Goal: Navigation & Orientation: Find specific page/section

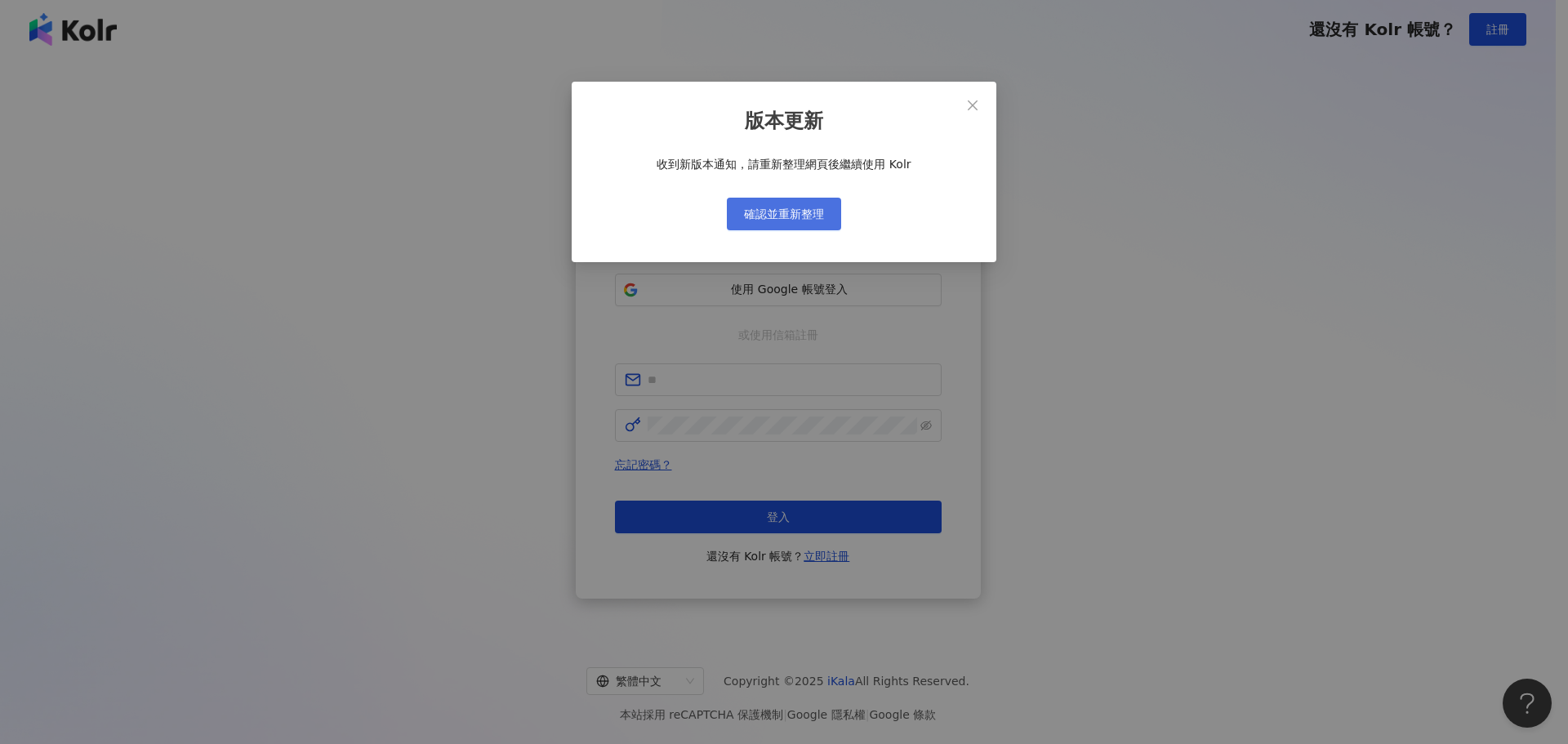
click at [783, 224] on button "確認並重新整理" at bounding box center [784, 214] width 114 height 32
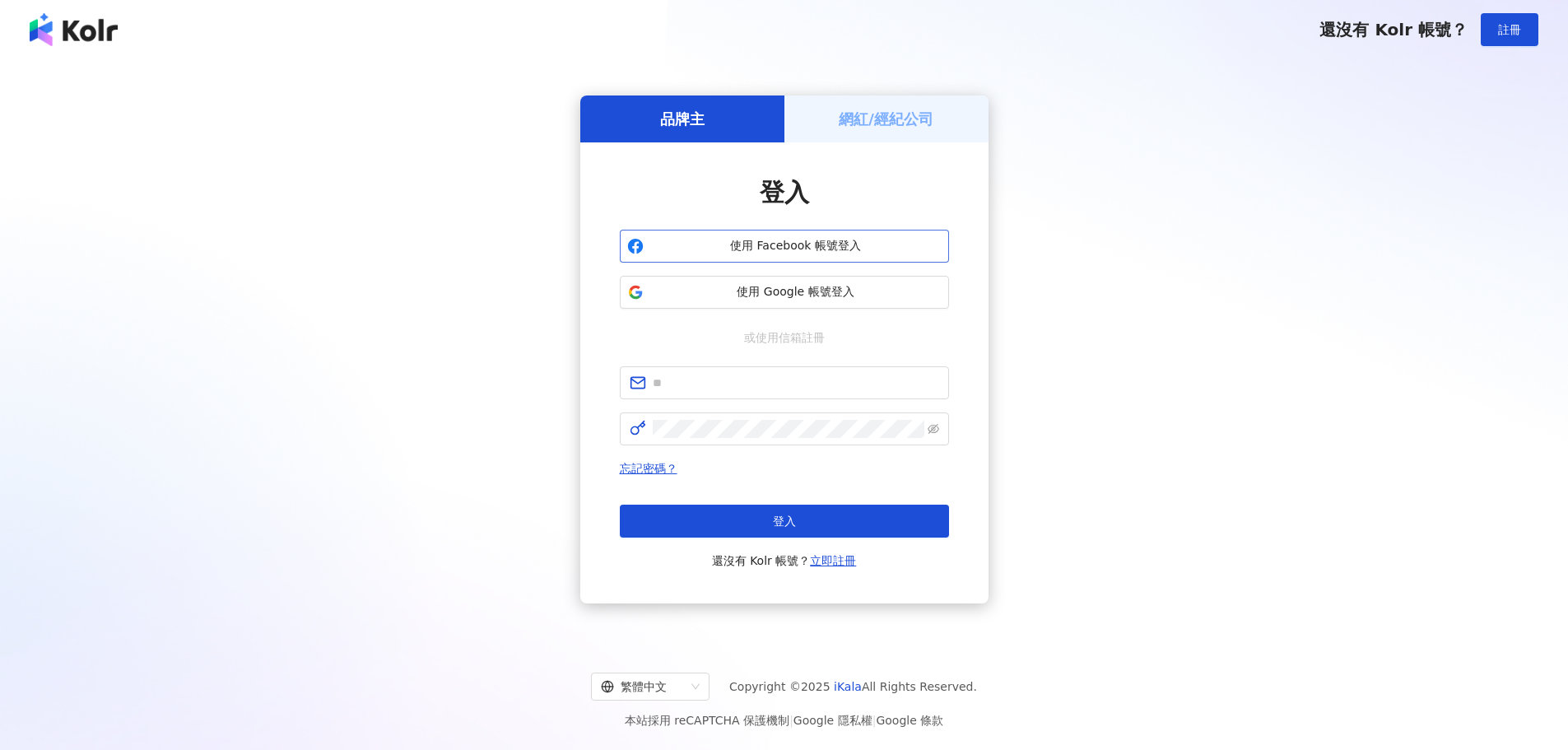
click at [786, 246] on span "使用 Facebook 帳號登入" at bounding box center [797, 246] width 292 height 17
